Goal: Task Accomplishment & Management: Use online tool/utility

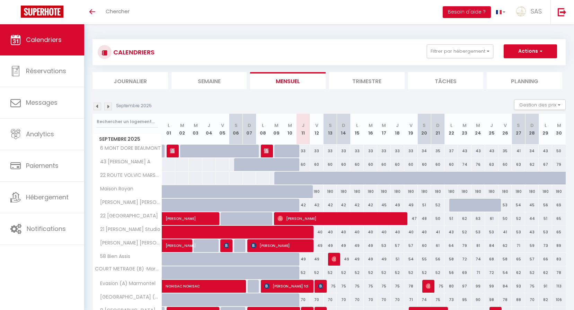
click at [450, 60] on div "CALENDRIERS Filtrer par hébergement LCDP 6 MARCHE AUX POISSONS A TONNET 17 · [G…" at bounding box center [328, 52] width 473 height 26
click at [450, 54] on button "Filtrer par hébergement" at bounding box center [460, 51] width 66 height 14
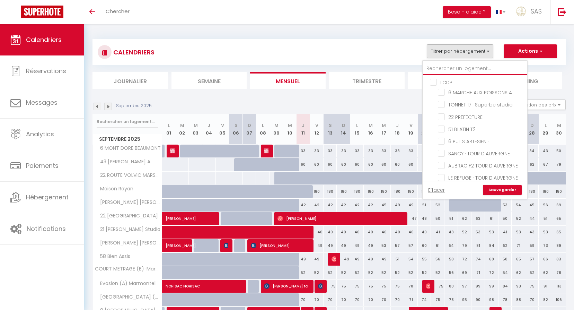
click at [449, 69] on input "text" at bounding box center [475, 68] width 104 height 12
type input "c"
checkbox input "false"
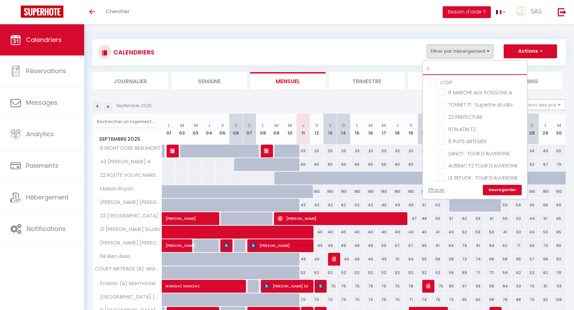
checkbox input "false"
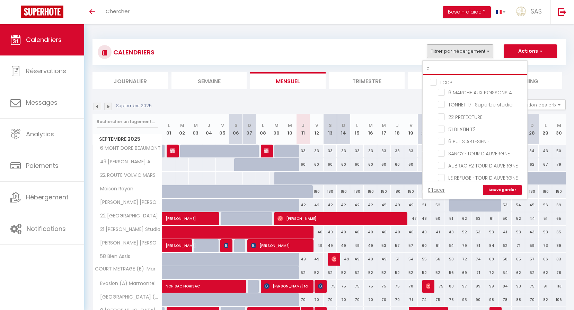
checkbox input "false"
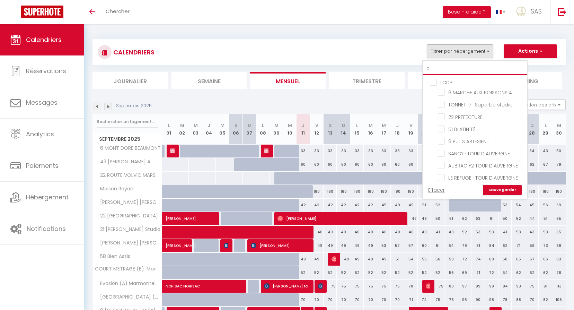
checkbox input "false"
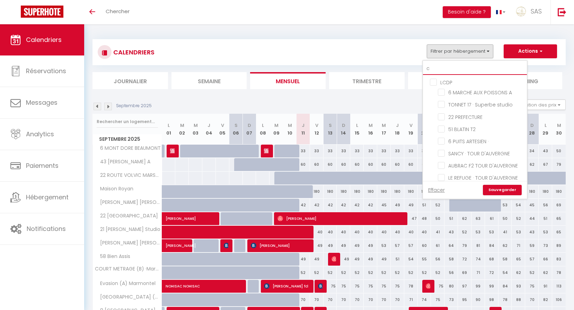
checkbox input "false"
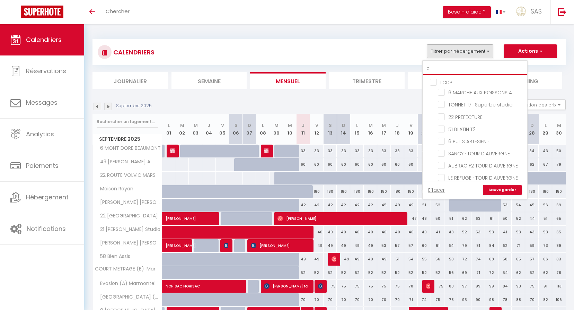
checkbox input "false"
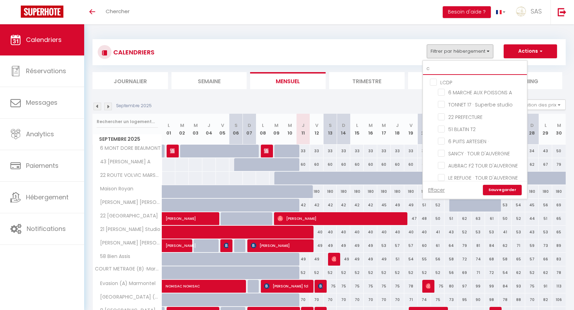
checkbox input "false"
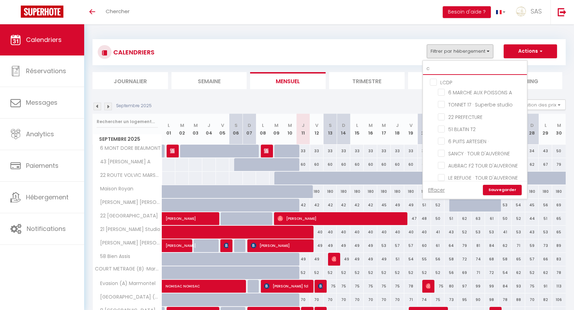
checkbox input "false"
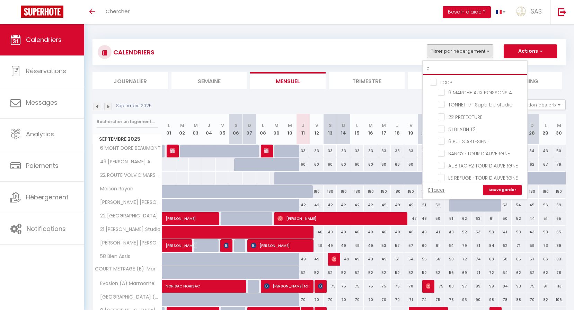
checkbox input "false"
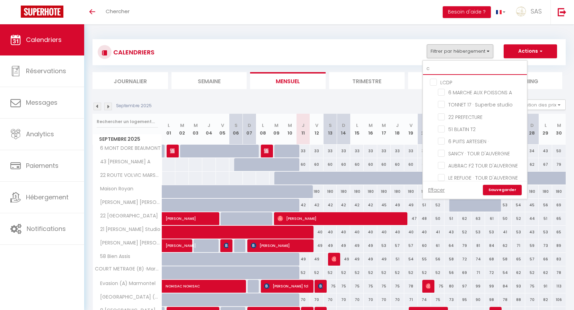
checkbox input "false"
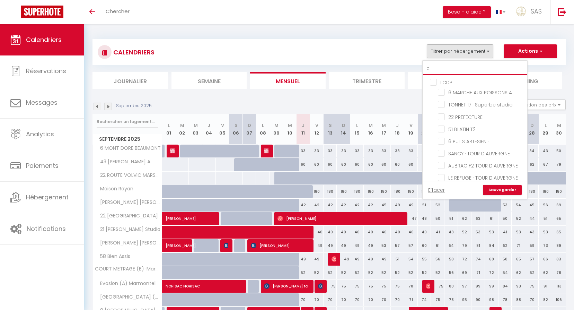
checkbox input "false"
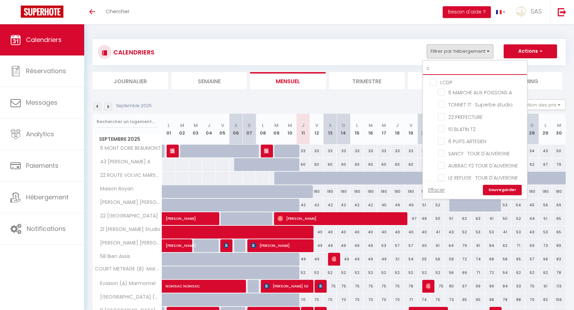
checkbox input "false"
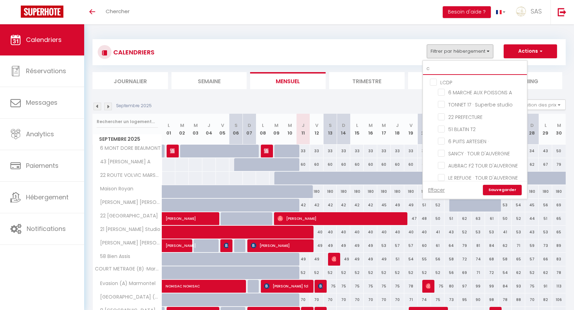
checkbox input "false"
type input "ch"
checkbox input "false"
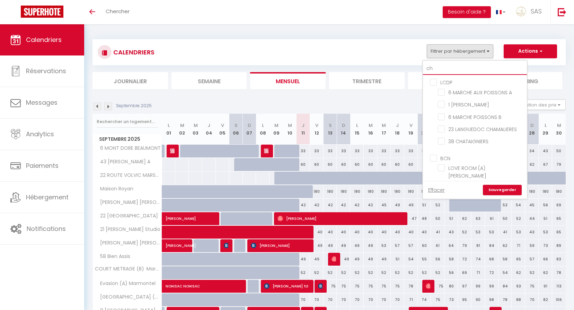
checkbox input "false"
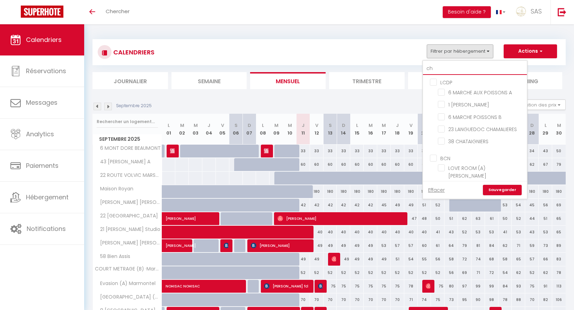
checkbox input "false"
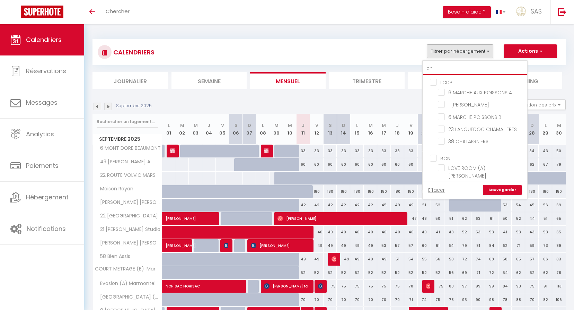
checkbox input "false"
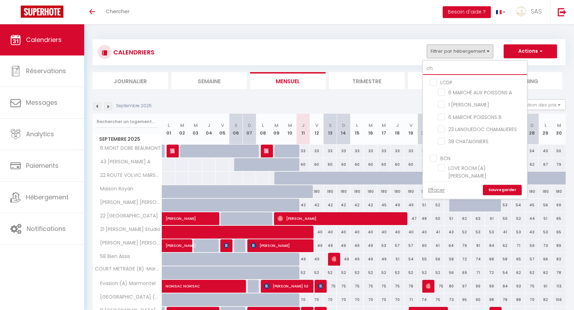
checkbox input "false"
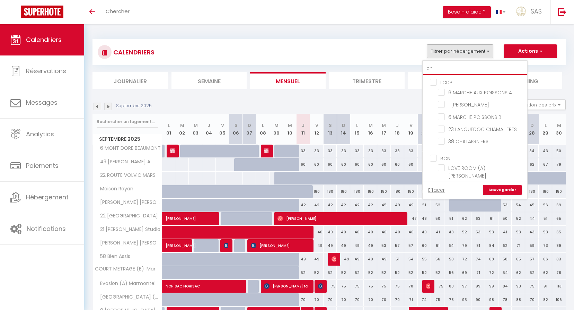
checkbox input "false"
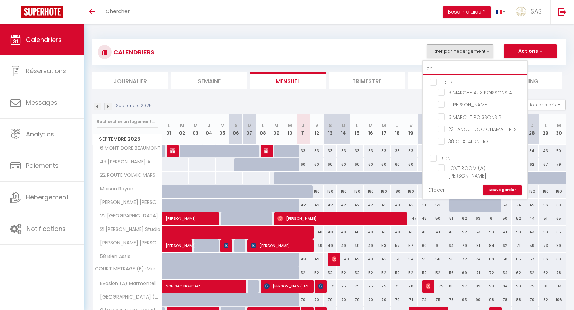
checkbox input "false"
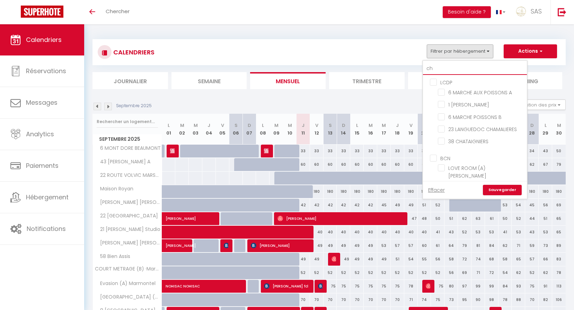
type input "cha"
checkbox input "false"
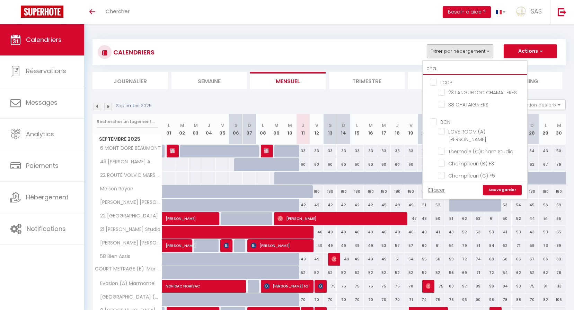
checkbox input "false"
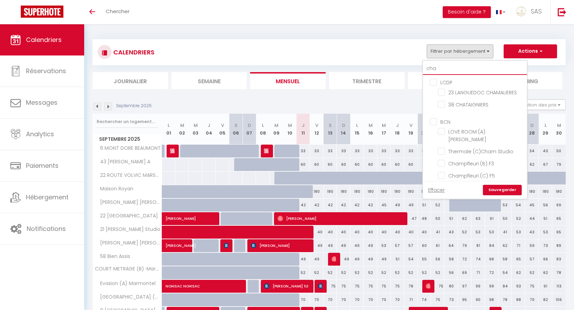
checkbox input "false"
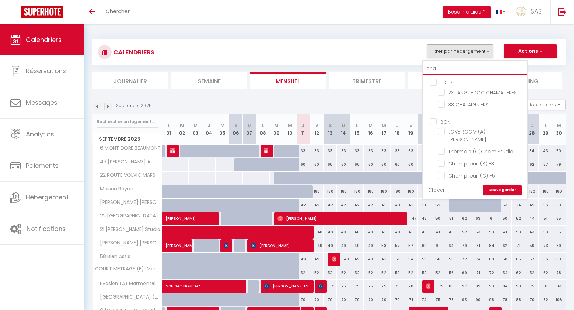
checkbox input "false"
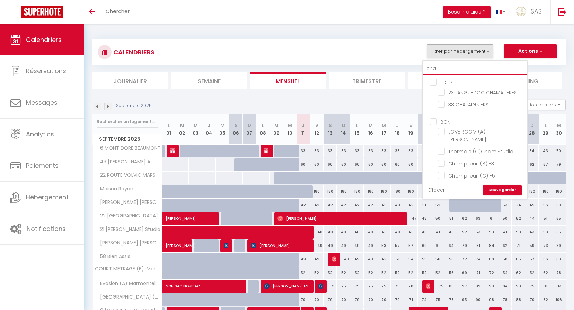
checkbox input "false"
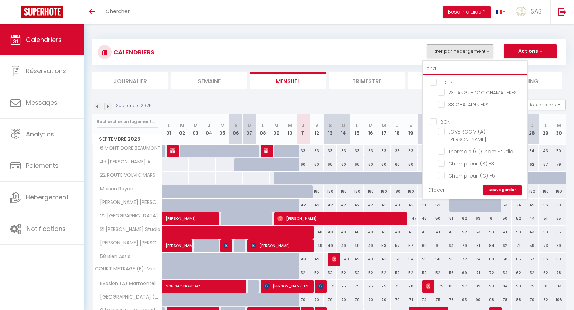
checkbox input "false"
type input "cham"
checkbox input "false"
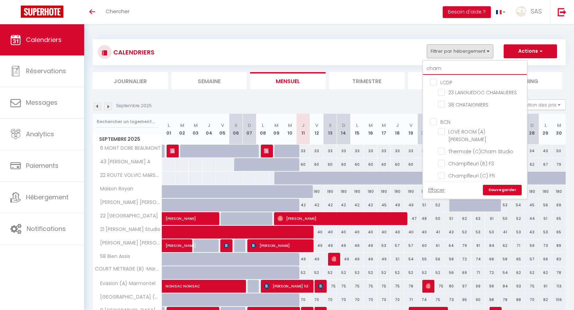
checkbox input "false"
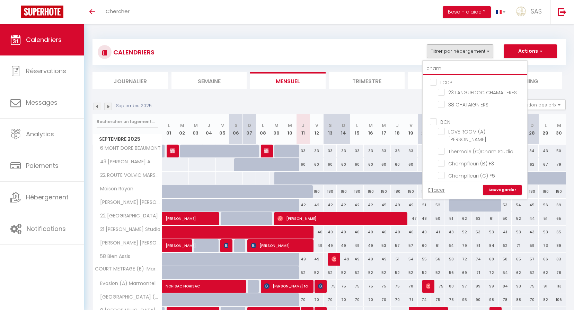
checkbox input "false"
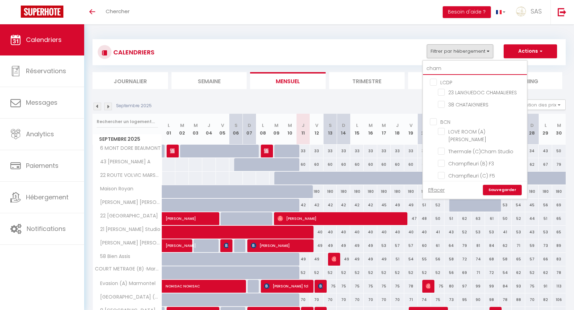
checkbox input "false"
type input "champ"
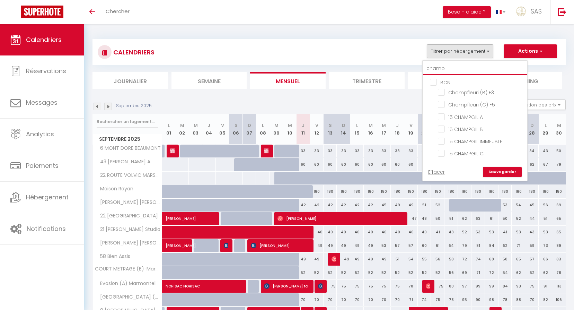
checkbox input "false"
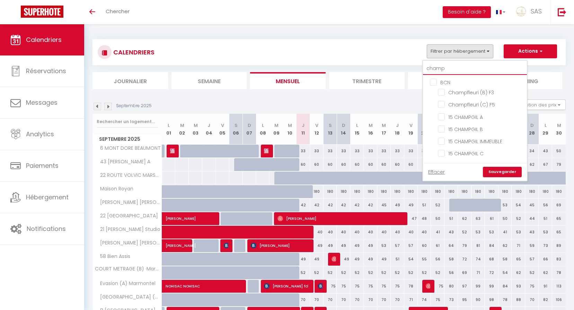
checkbox input "false"
type input "champ"
click at [490, 114] on input "15 CHAMPGIL A" at bounding box center [481, 116] width 87 height 7
checkbox input "true"
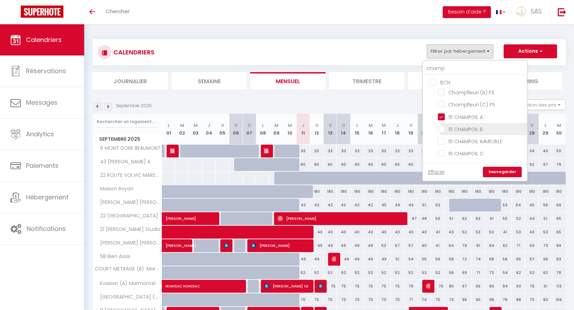
checkbox input "false"
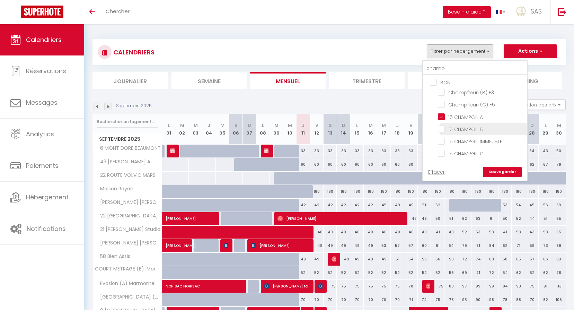
click at [488, 128] on input "15 CHAMPGIL B" at bounding box center [481, 128] width 87 height 7
checkbox input "true"
checkbox input "false"
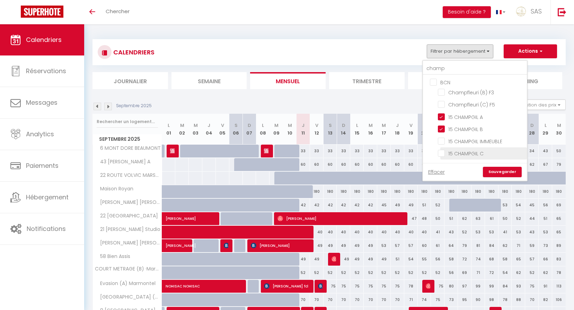
click at [486, 152] on input "15 CHAMPGIL C" at bounding box center [481, 152] width 87 height 7
checkbox input "true"
checkbox input "false"
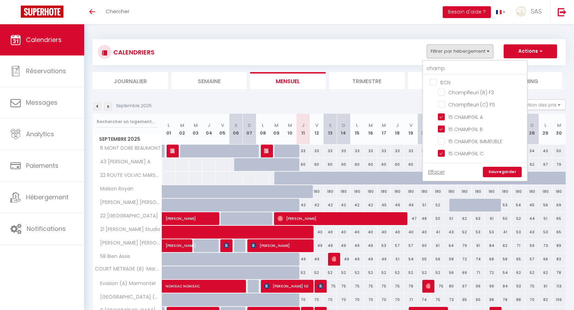
click at [498, 177] on link "Sauvegarder" at bounding box center [502, 172] width 39 height 10
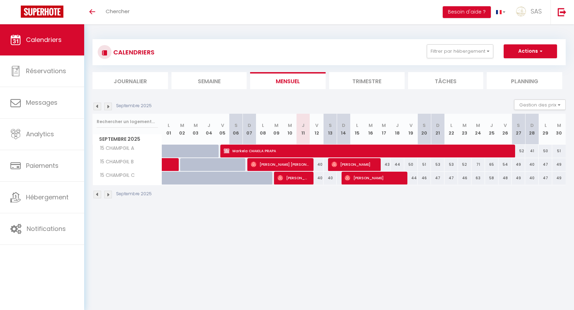
click at [107, 104] on img at bounding box center [108, 106] width 8 height 8
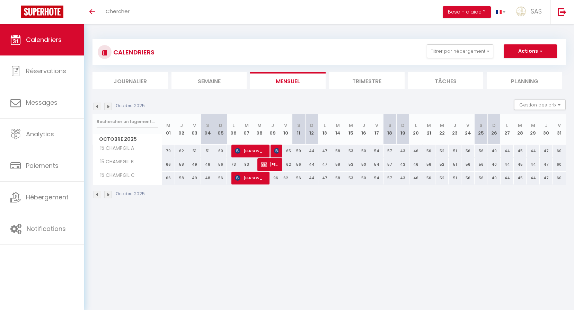
click at [97, 106] on img at bounding box center [97, 106] width 8 height 8
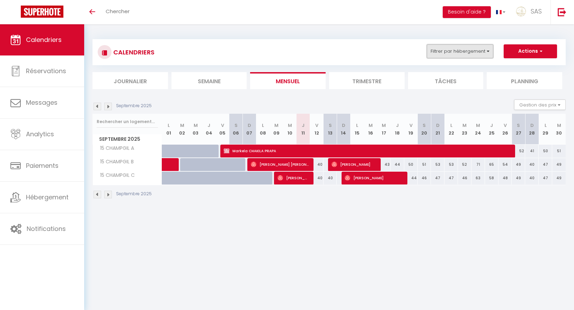
click at [443, 53] on button "Filtrer par hébergement" at bounding box center [460, 51] width 66 height 14
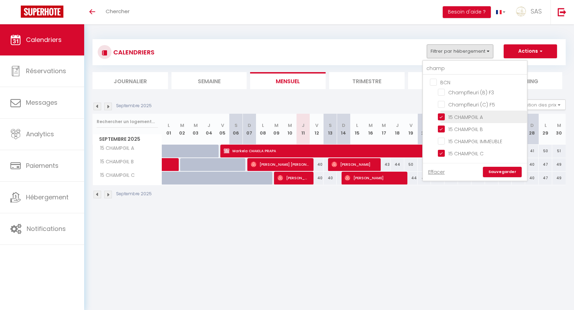
click at [468, 119] on input "15 CHAMPGIL A" at bounding box center [481, 116] width 87 height 7
checkbox input "false"
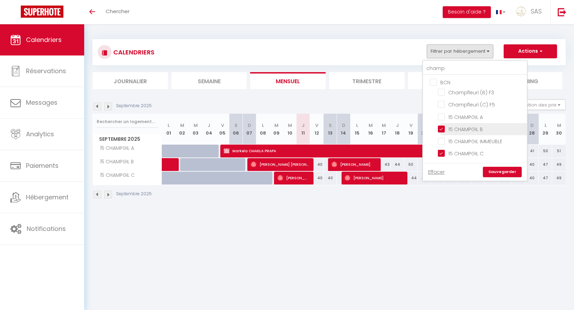
click at [470, 125] on input "15 CHAMPGIL B" at bounding box center [481, 128] width 87 height 7
checkbox input "false"
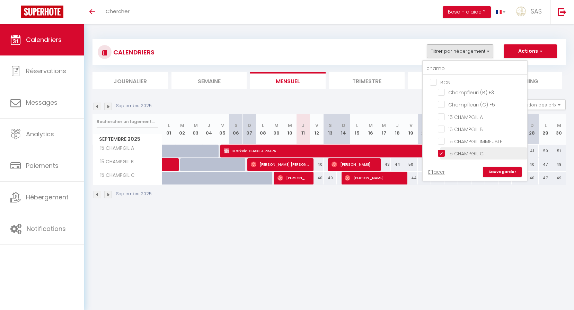
click at [475, 152] on input "15 CHAMPGIL C" at bounding box center [481, 152] width 87 height 7
checkbox input "false"
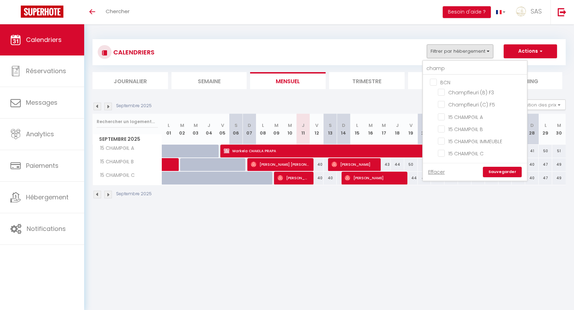
click at [498, 174] on link "Sauvegarder" at bounding box center [502, 172] width 39 height 10
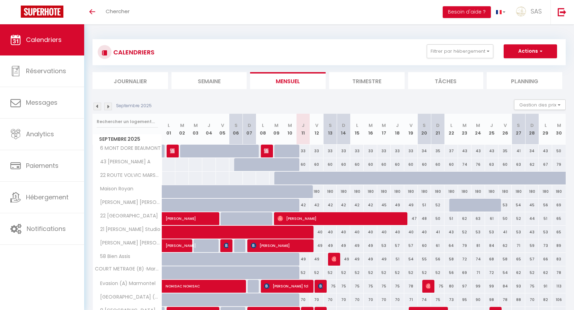
scroll to position [151, 0]
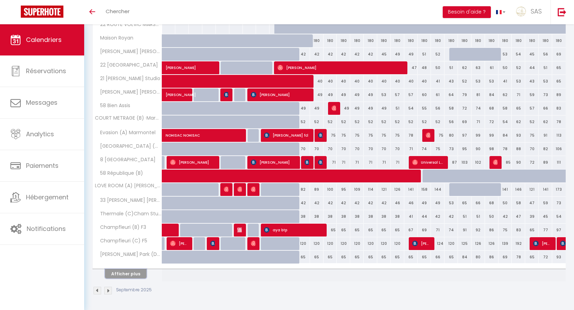
drag, startPoint x: 131, startPoint y: 274, endPoint x: 120, endPoint y: 28, distance: 246.7
click at [131, 274] on button "Afficher plus" at bounding box center [126, 273] width 42 height 9
